Goal: Task Accomplishment & Management: Use online tool/utility

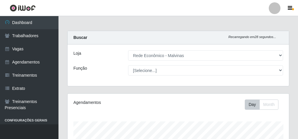
select select "194"
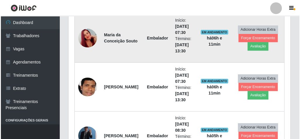
scroll to position [251, 0]
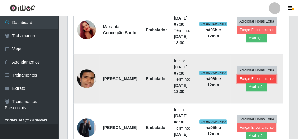
click at [249, 78] on button "Forçar Encerramento" at bounding box center [256, 79] width 39 height 8
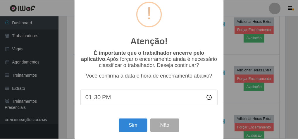
scroll to position [19, 0]
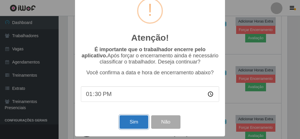
click at [138, 125] on button "Sim" at bounding box center [133, 122] width 28 height 14
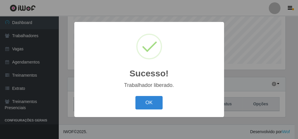
scroll to position [121, 220]
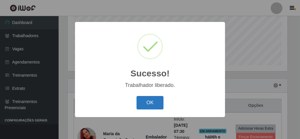
click at [150, 101] on button "OK" at bounding box center [149, 103] width 27 height 14
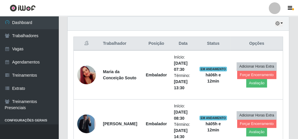
scroll to position [214, 0]
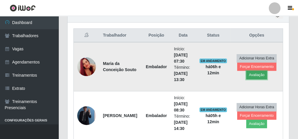
click at [260, 72] on button "Avaliação" at bounding box center [257, 75] width 21 height 8
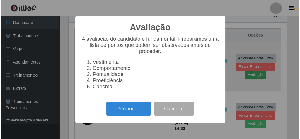
scroll to position [121, 220]
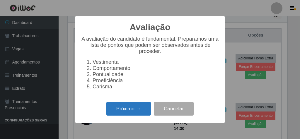
click at [136, 110] on button "Próximo →" at bounding box center [128, 109] width 45 height 14
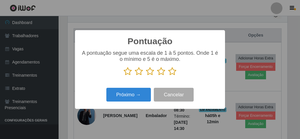
click at [172, 73] on icon at bounding box center [172, 71] width 8 height 9
click at [168, 76] on input "radio" at bounding box center [168, 76] width 0 height 0
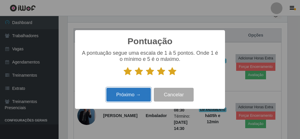
click at [135, 94] on button "Próximo →" at bounding box center [128, 95] width 45 height 14
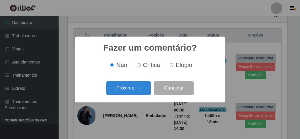
click at [171, 66] on input "Elogio" at bounding box center [172, 65] width 4 height 4
radio input "true"
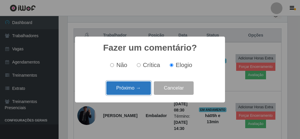
click at [142, 91] on button "Próximo →" at bounding box center [128, 88] width 45 height 14
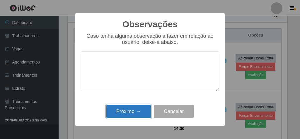
click at [141, 111] on button "Próximo →" at bounding box center [128, 112] width 45 height 14
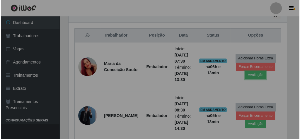
scroll to position [121, 222]
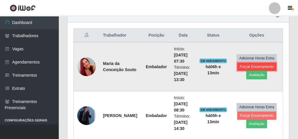
click at [258, 64] on button "Forçar Encerramento" at bounding box center [256, 67] width 39 height 8
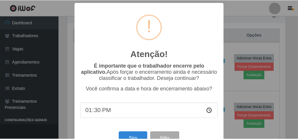
scroll to position [19, 0]
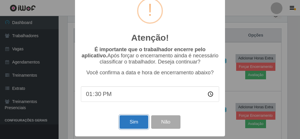
click at [129, 121] on button "Sim" at bounding box center [133, 122] width 28 height 14
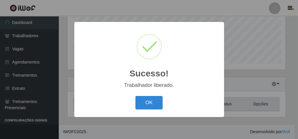
scroll to position [121, 220]
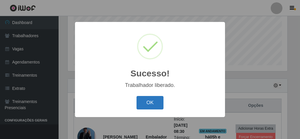
click at [159, 105] on button "OK" at bounding box center [149, 103] width 27 height 14
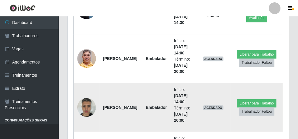
scroll to position [271, 0]
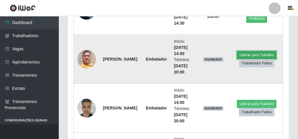
click at [252, 51] on button "Liberar para Trabalho" at bounding box center [257, 55] width 40 height 8
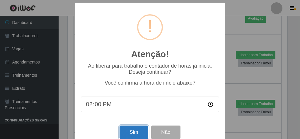
click at [135, 131] on button "Sim" at bounding box center [133, 133] width 28 height 14
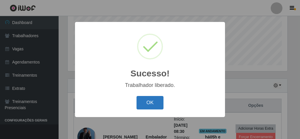
click at [156, 102] on button "OK" at bounding box center [149, 103] width 27 height 14
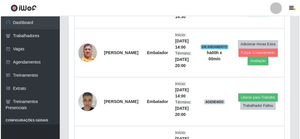
scroll to position [308, 0]
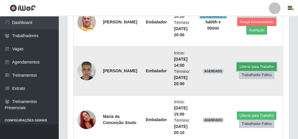
click at [252, 64] on button "Liberar para Trabalho" at bounding box center [257, 67] width 40 height 8
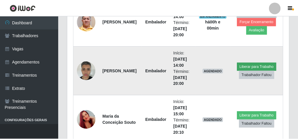
scroll to position [121, 220]
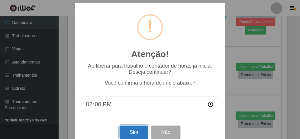
click at [141, 130] on button "Sim" at bounding box center [133, 133] width 28 height 14
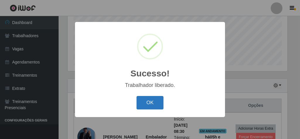
click at [155, 102] on button "OK" at bounding box center [149, 103] width 27 height 14
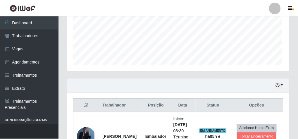
scroll to position [121, 222]
